Goal: Task Accomplishment & Management: Use online tool/utility

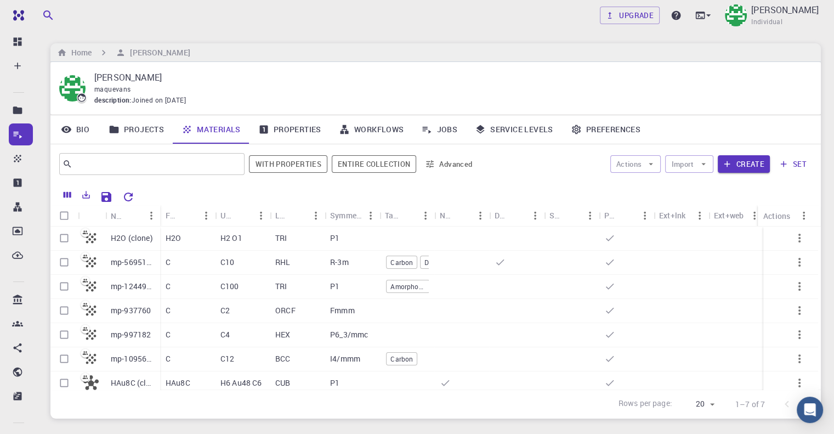
click at [288, 127] on link "Properties" at bounding box center [290, 129] width 81 height 29
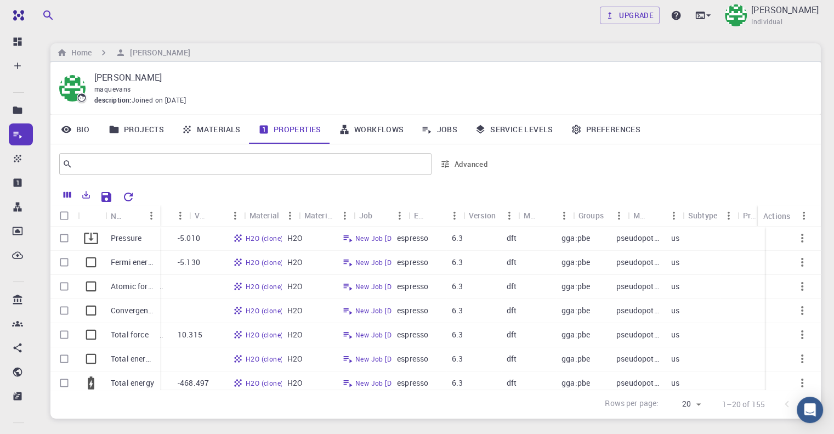
scroll to position [0, 26]
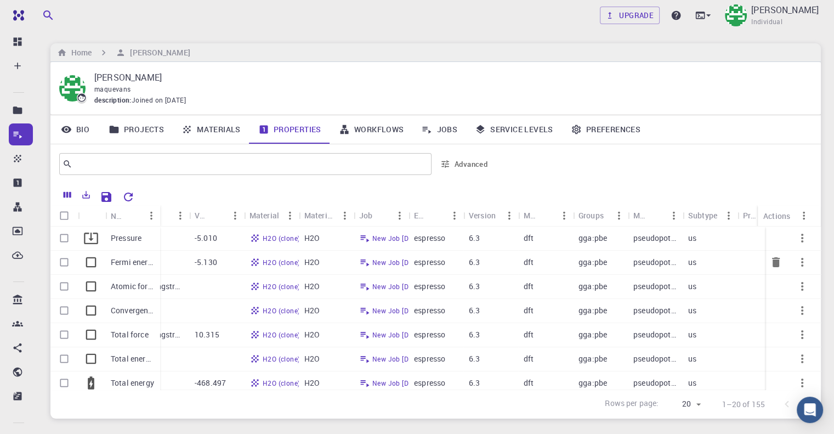
click at [63, 266] on input "Select row" at bounding box center [64, 262] width 21 height 21
checkbox input "true"
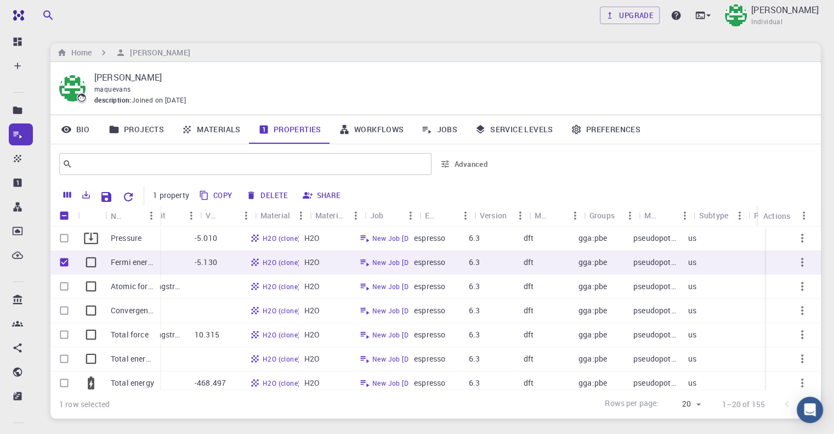
scroll to position [0, 0]
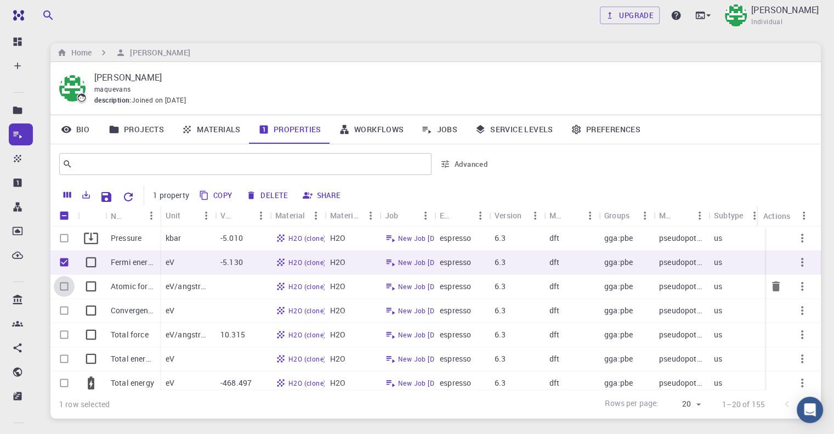
click at [66, 285] on input "Select row" at bounding box center [64, 286] width 21 height 21
checkbox input "true"
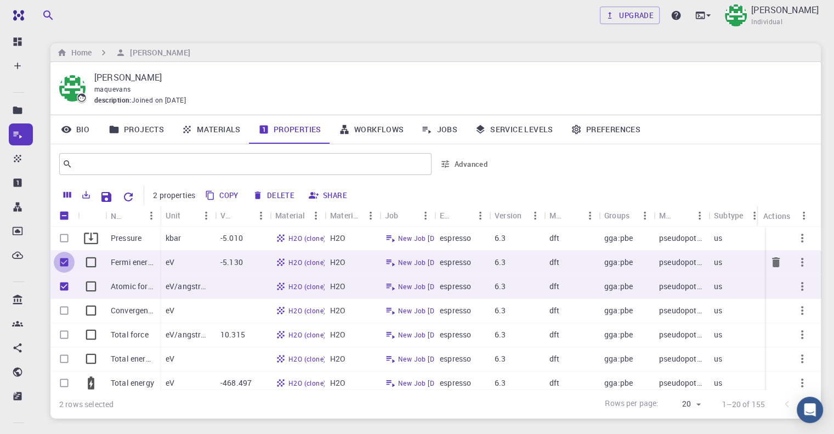
click at [66, 263] on input "Unselect row" at bounding box center [64, 262] width 21 height 21
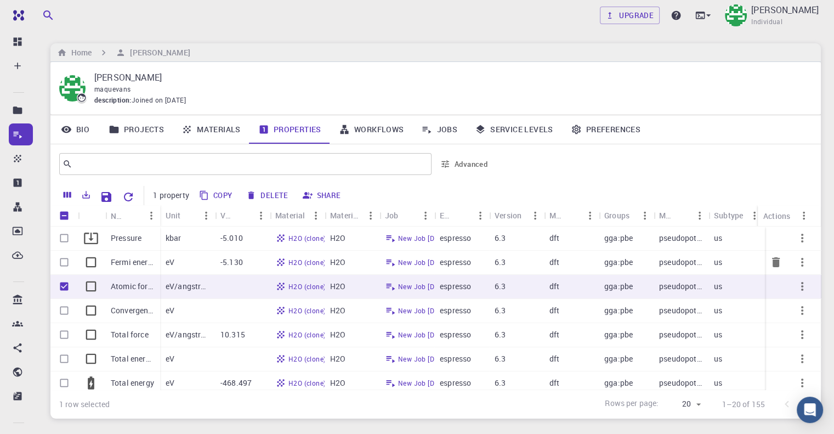
click at [66, 261] on input "Select row" at bounding box center [64, 262] width 21 height 21
checkbox input "true"
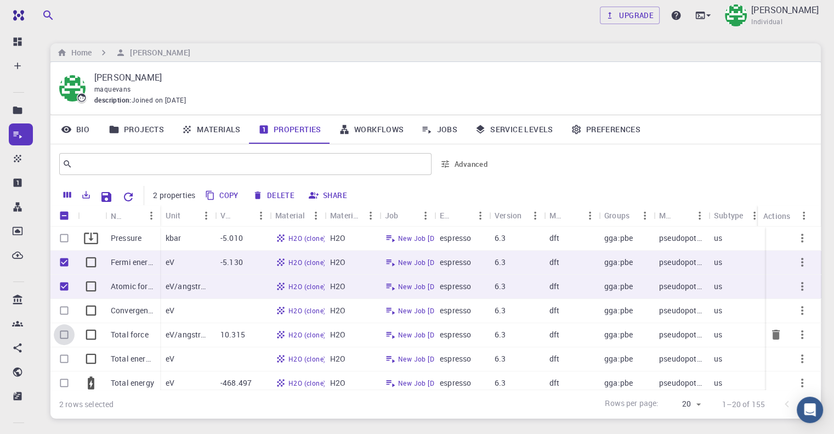
click at [64, 333] on input "Select row" at bounding box center [64, 334] width 21 height 21
checkbox input "true"
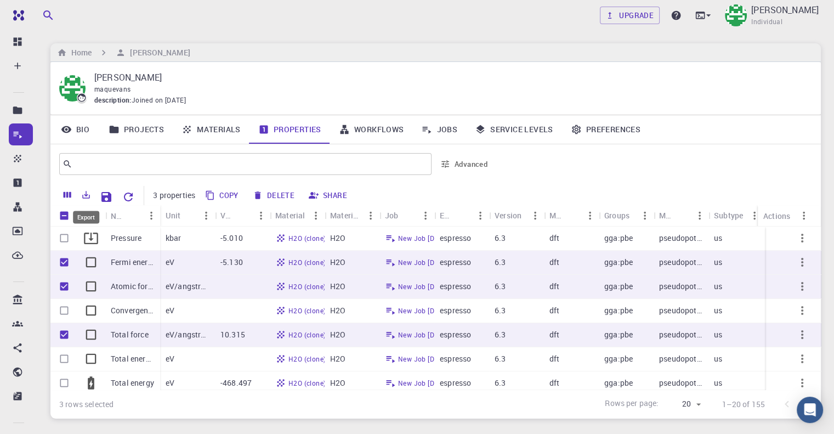
click at [86, 197] on icon "Export" at bounding box center [87, 195] width 8 height 8
click at [98, 219] on li "Download as CSV" at bounding box center [123, 217] width 93 height 20
